Goal: Navigation & Orientation: Find specific page/section

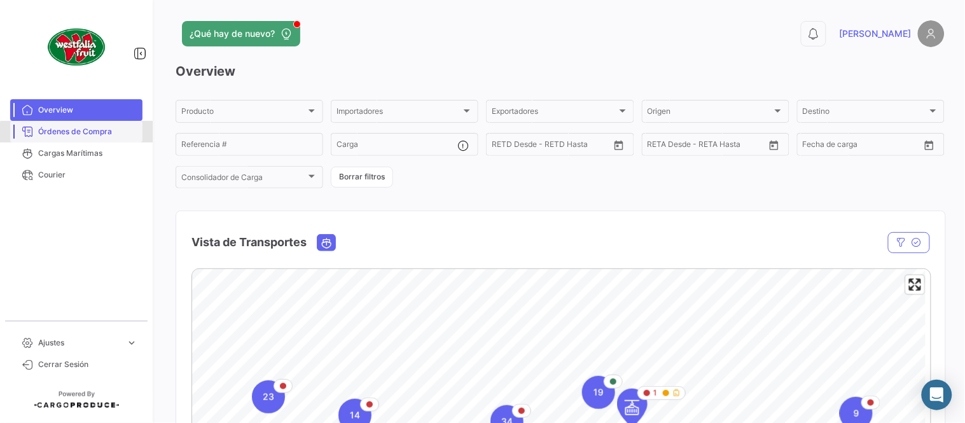
click at [98, 134] on span "Órdenes de Compra" at bounding box center [87, 131] width 99 height 11
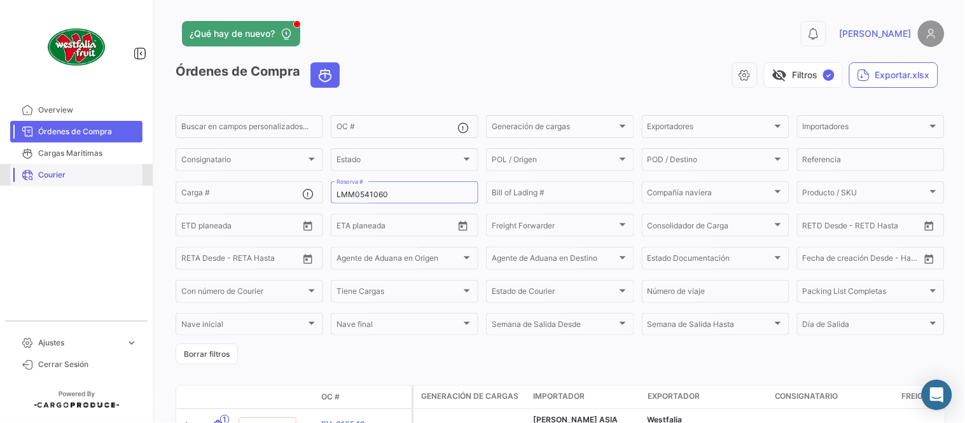
click at [77, 174] on span "Courier" at bounding box center [87, 174] width 99 height 11
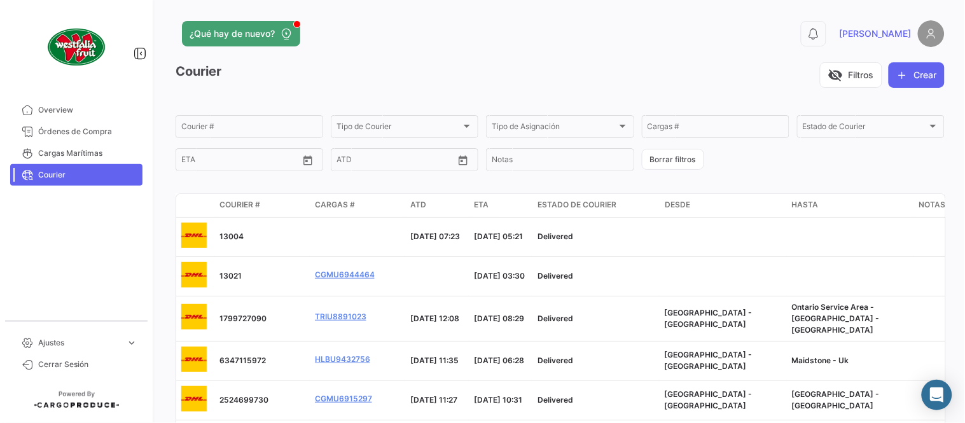
click at [621, 53] on app-header "¿Qué hay de nuevo? 0 [PERSON_NAME]" at bounding box center [560, 41] width 769 height 42
click at [694, 65] on div "visibility_off Filtros Crear" at bounding box center [586, 74] width 717 height 25
click at [60, 137] on span "Órdenes de Compra" at bounding box center [87, 131] width 99 height 11
